Goal: Check status: Check status

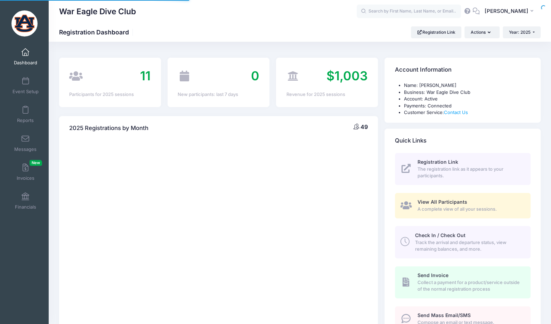
select select
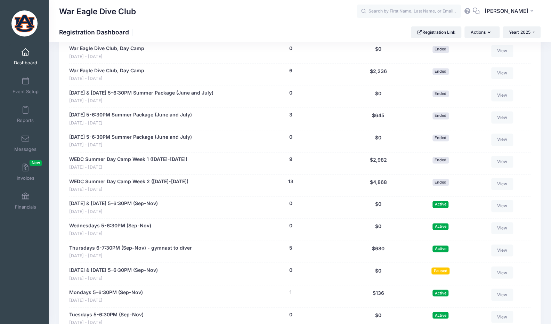
scroll to position [626, 0]
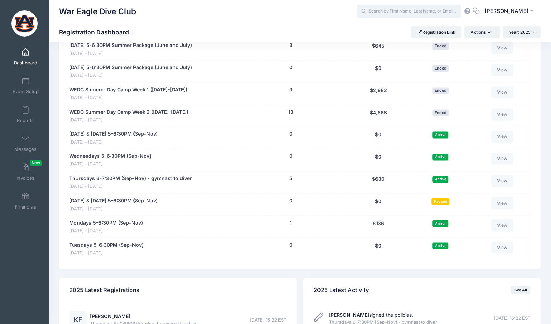
click at [401, 16] on input "text" at bounding box center [409, 12] width 104 height 14
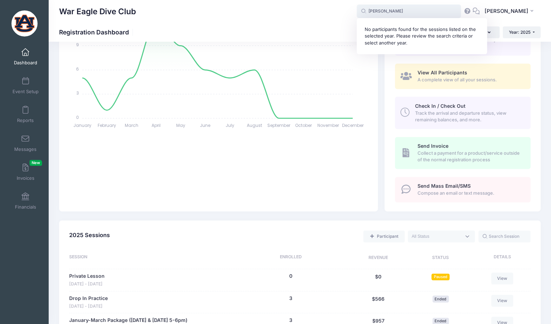
scroll to position [104, 0]
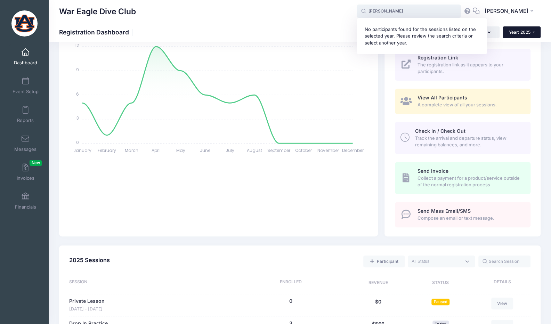
type input "niday"
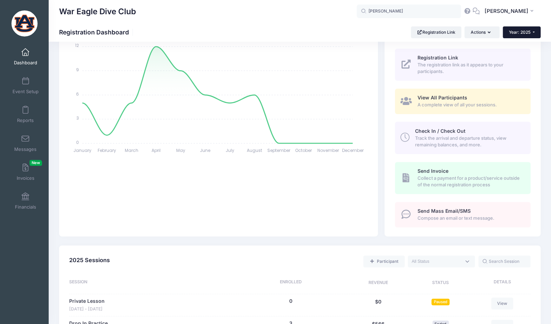
click at [531, 29] on button "Year: 2025" at bounding box center [522, 32] width 38 height 12
click at [521, 53] on link "Year: 2024" at bounding box center [525, 54] width 45 height 9
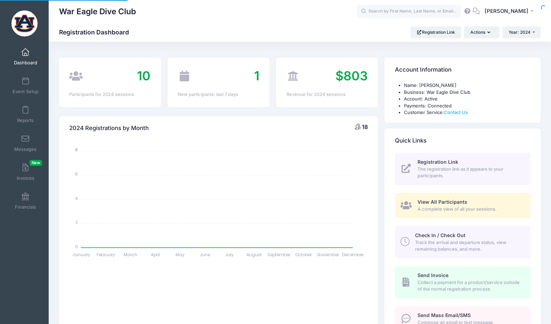
select select
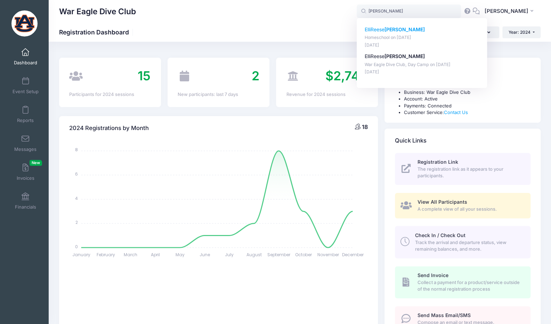
click at [456, 36] on p "Homeschool on Sep-01, 2024" at bounding box center [422, 37] width 115 height 7
type input "ElliReese Niday (Homeschool, Sep-01, 2024)"
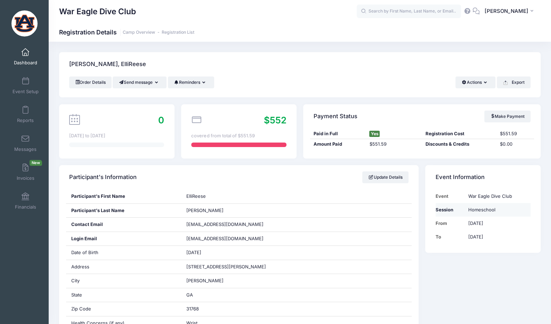
click at [474, 210] on td "Homeschool" at bounding box center [498, 210] width 66 height 14
click at [430, 205] on div "Event War Eagle Dive Club Session Homeschool From Sep 1st To Dec 31st" at bounding box center [482, 220] width 115 height 63
click at [444, 205] on td "Session" at bounding box center [450, 210] width 29 height 14
click at [33, 88] on link "Event Setup" at bounding box center [25, 85] width 33 height 24
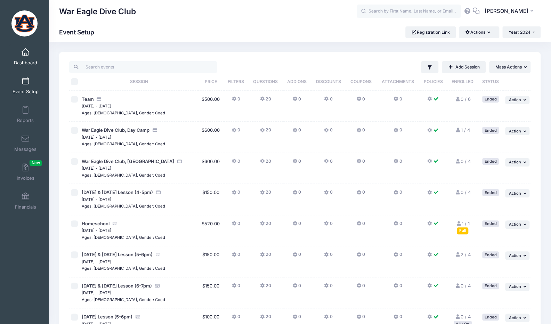
click at [27, 55] on link "Dashboard" at bounding box center [25, 57] width 33 height 24
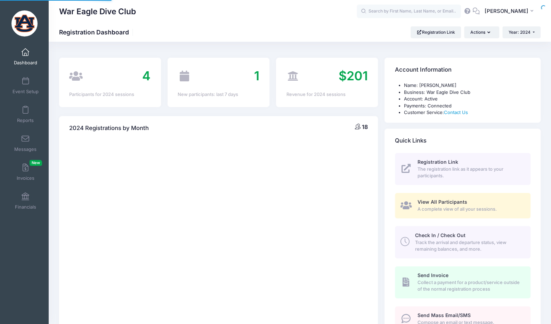
select select
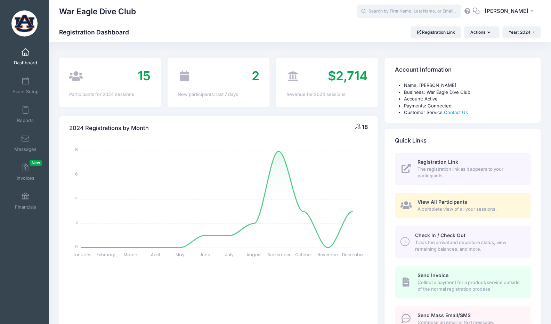
click at [440, 13] on input "text" at bounding box center [409, 12] width 104 height 14
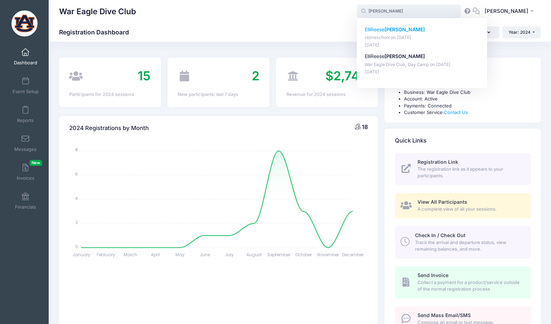
click at [437, 35] on p "Homeschool on Sep-01, 2024" at bounding box center [422, 37] width 115 height 7
type input "ElliReese Niday (Homeschool, Sep-01, 2024)"
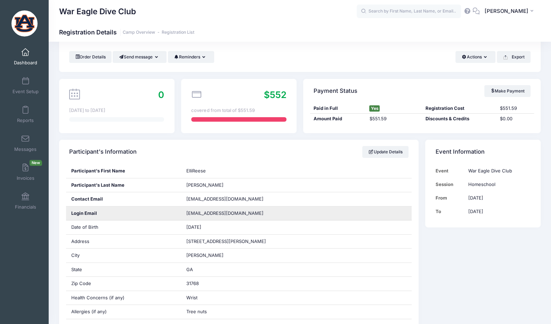
scroll to position [35, 0]
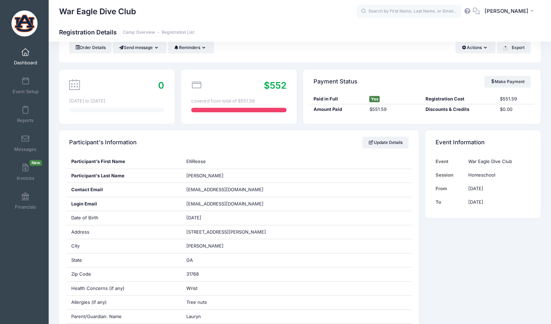
click at [29, 59] on link "Dashboard" at bounding box center [25, 57] width 33 height 24
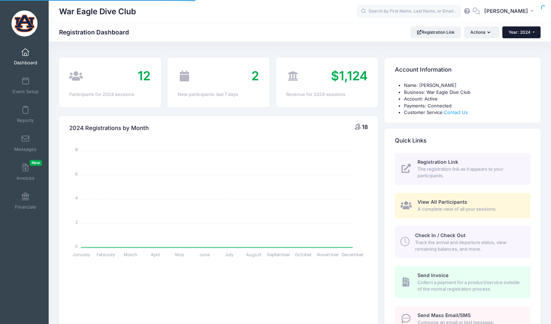
click at [519, 30] on body "Processing Request Please wait... Processing Request Please wait... Processing …" at bounding box center [275, 162] width 551 height 324
select select
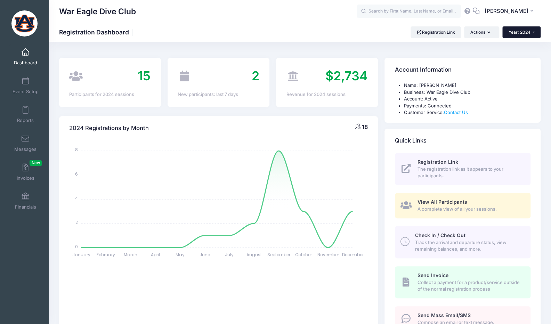
click at [523, 36] on button "Year: 2024" at bounding box center [521, 32] width 38 height 12
click at [523, 43] on link "Year: 2025" at bounding box center [524, 45] width 45 height 9
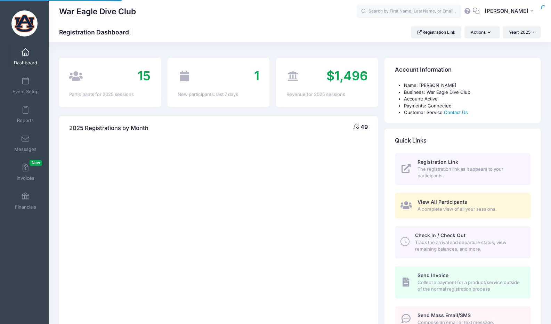
select select
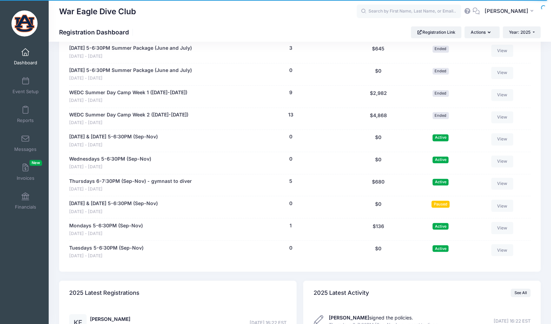
scroll to position [626, 0]
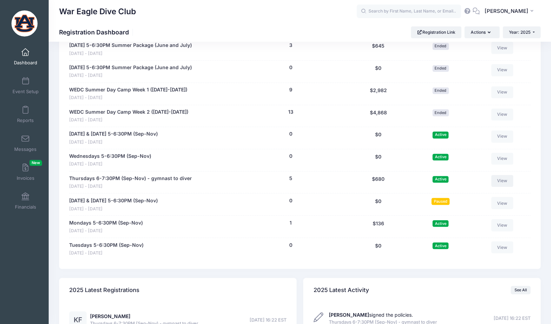
click at [507, 175] on link "View" at bounding box center [502, 181] width 22 height 12
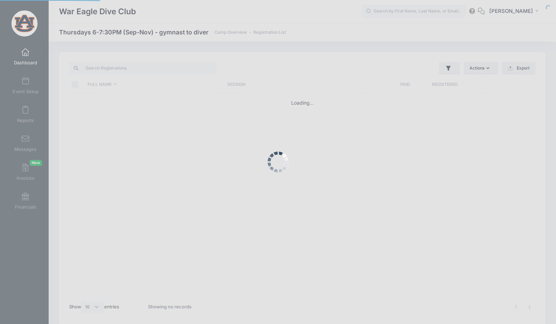
select select "10"
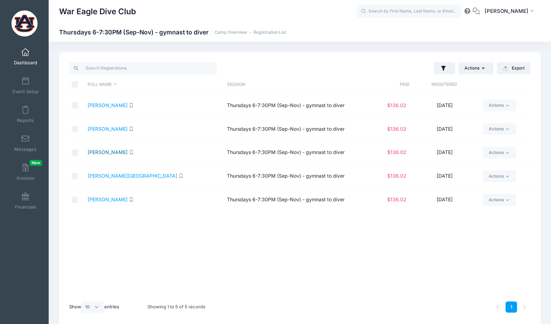
click at [99, 151] on link "[PERSON_NAME]" at bounding box center [108, 152] width 40 height 6
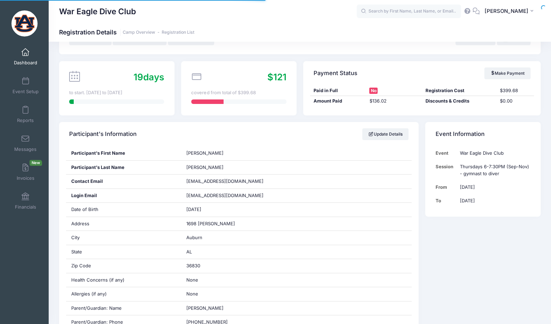
scroll to position [104, 0]
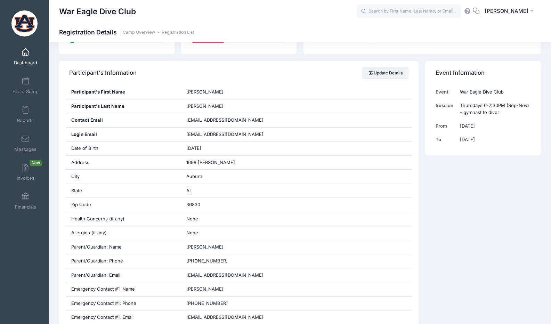
click at [33, 57] on link "Dashboard" at bounding box center [25, 57] width 33 height 24
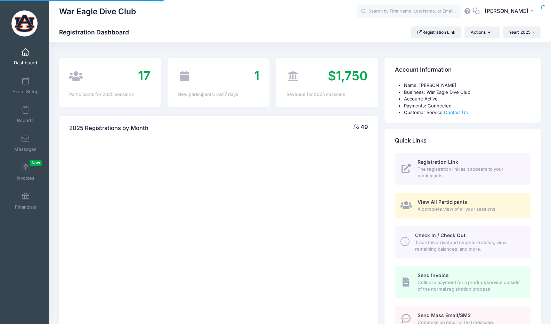
select select
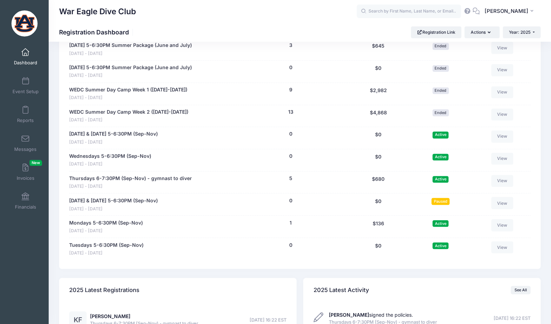
scroll to position [591, 0]
